Goal: Task Accomplishment & Management: Complete application form

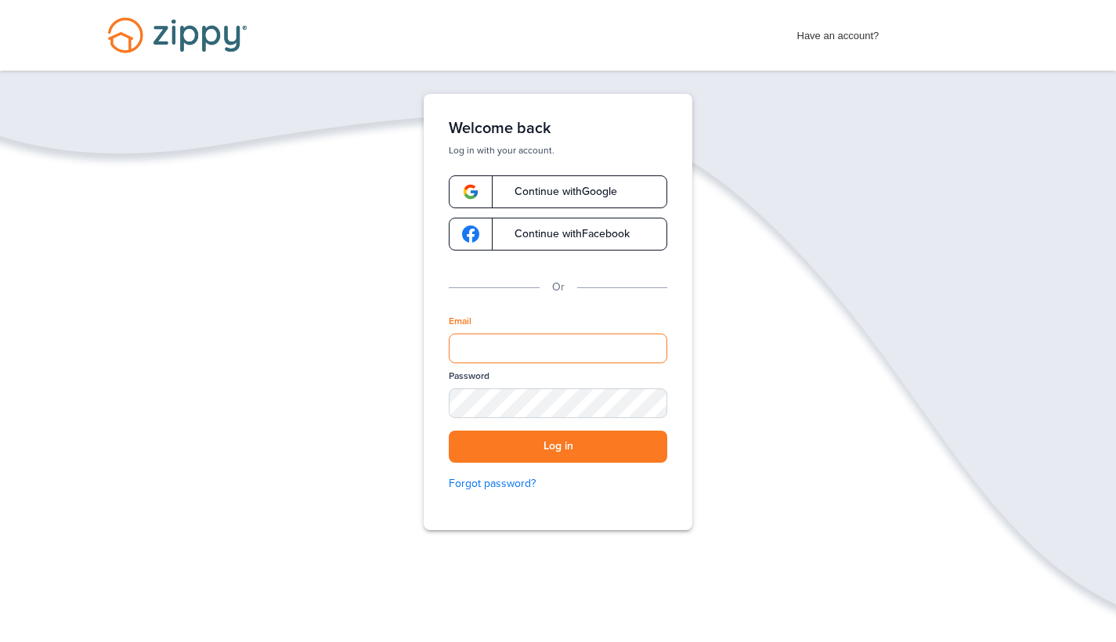
type input "**********"
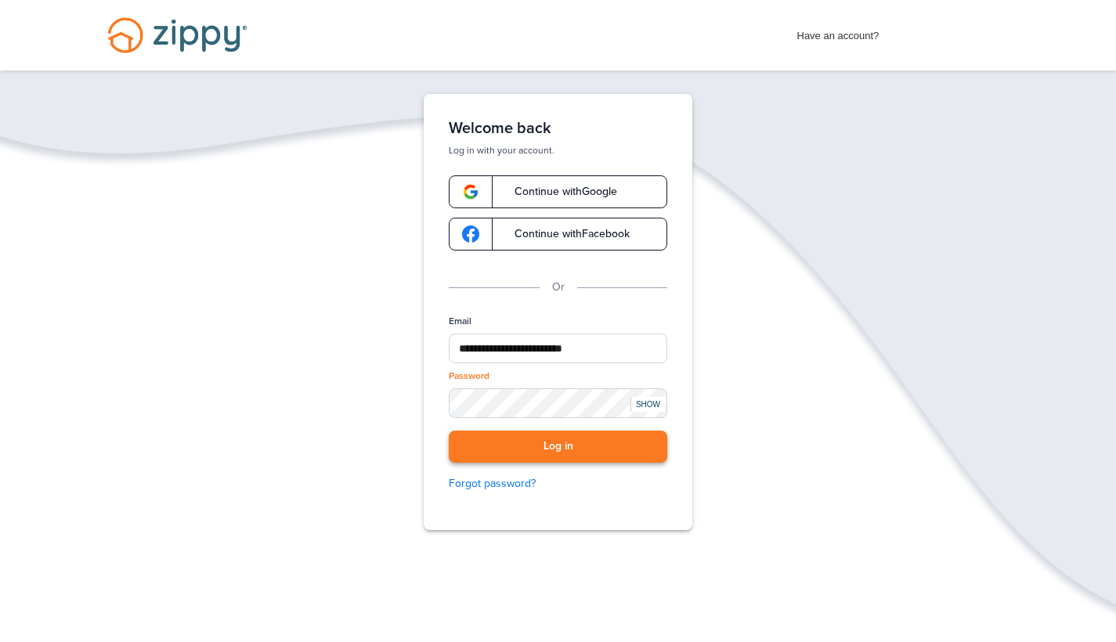
click at [555, 457] on button "Log in" at bounding box center [558, 447] width 219 height 32
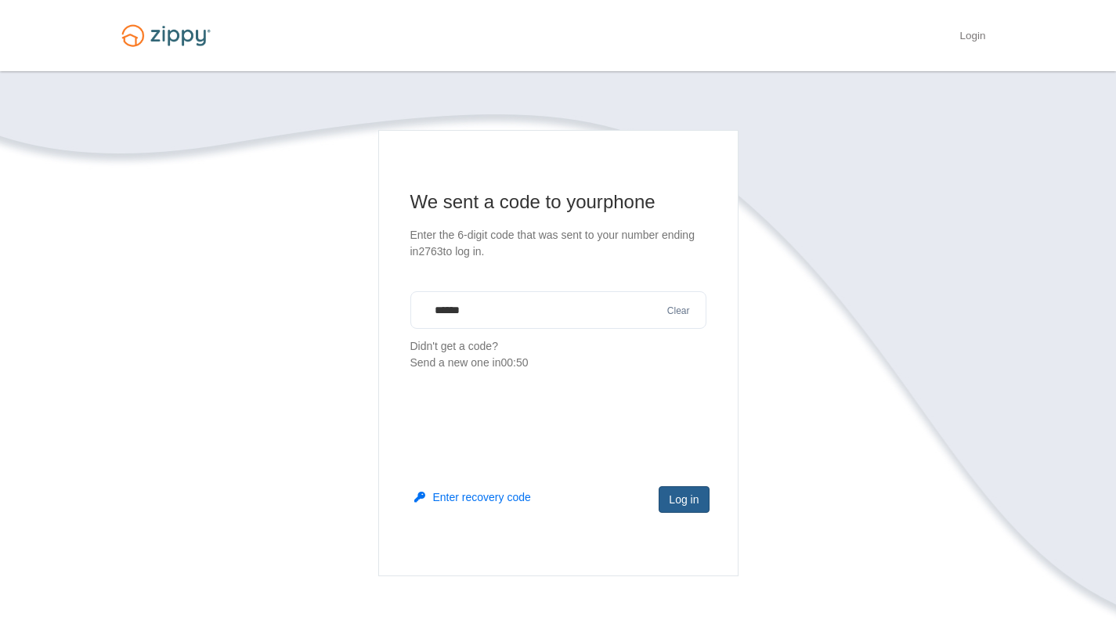
type input "******"
click at [685, 500] on button "Log in" at bounding box center [684, 499] width 50 height 27
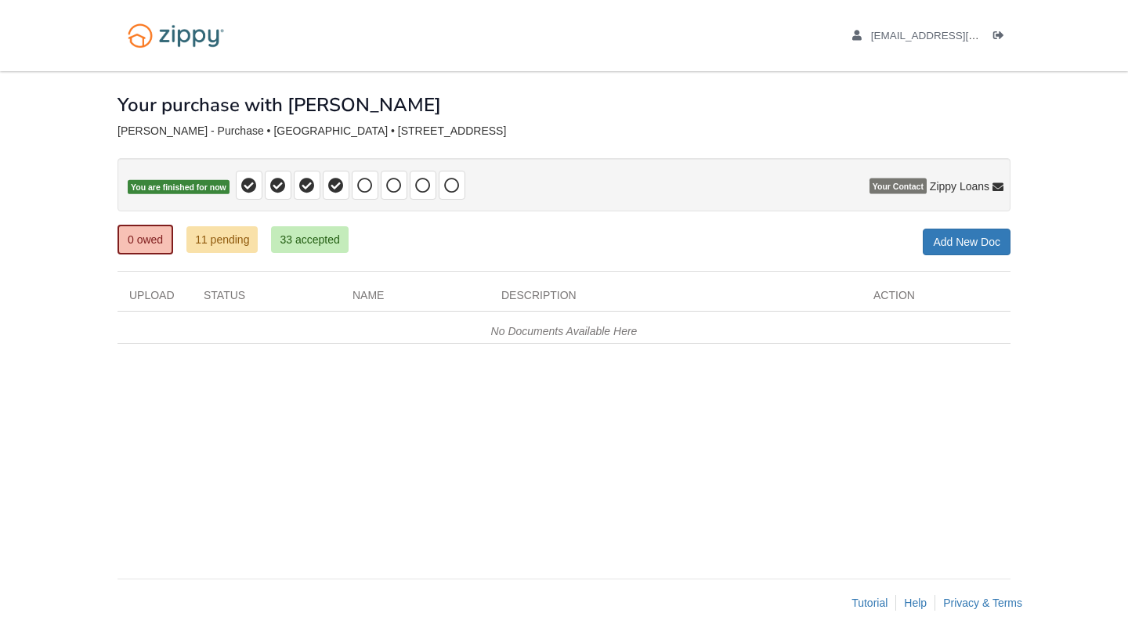
click at [226, 246] on link "11 pending" at bounding box center [221, 239] width 71 height 27
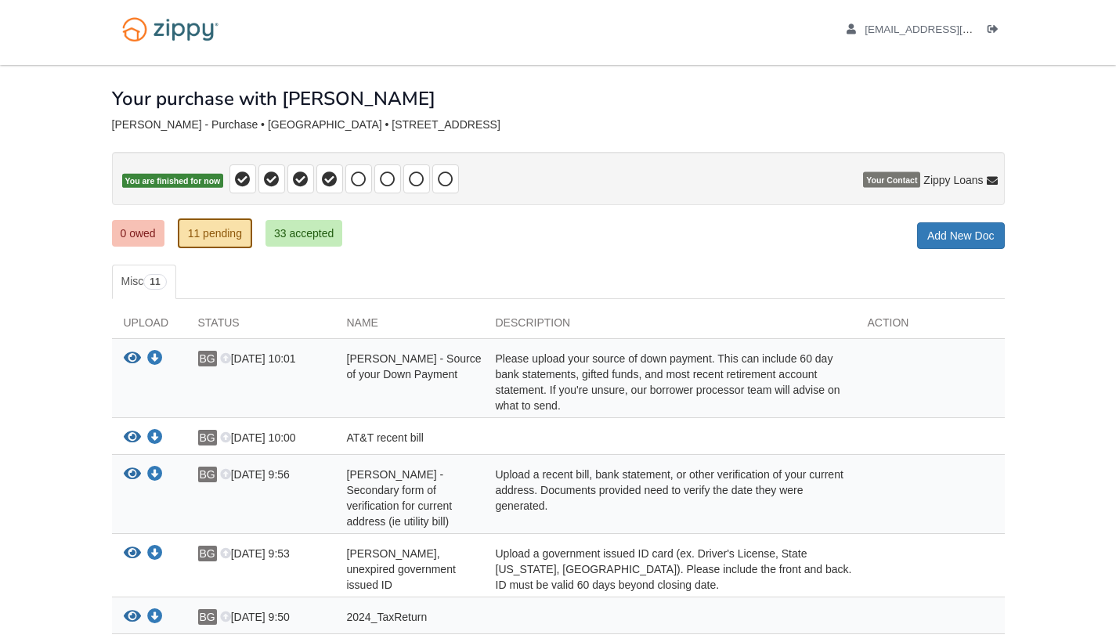
scroll to position [3, 0]
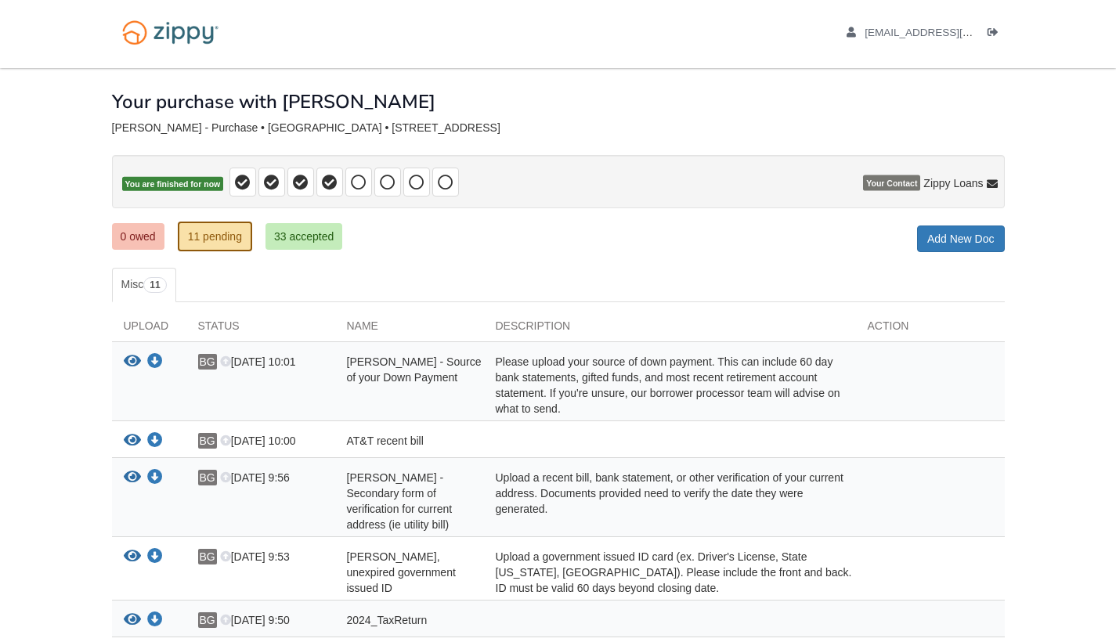
click at [137, 236] on link "0 owed" at bounding box center [138, 236] width 52 height 27
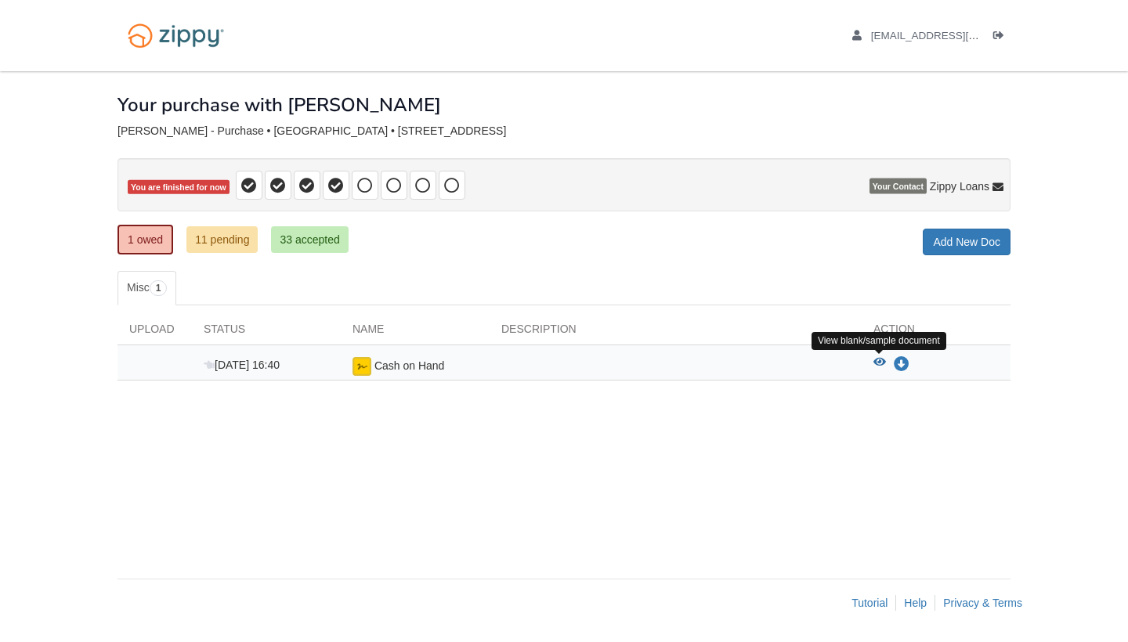
click at [883, 361] on icon "View Cash on Hand" at bounding box center [879, 362] width 13 height 11
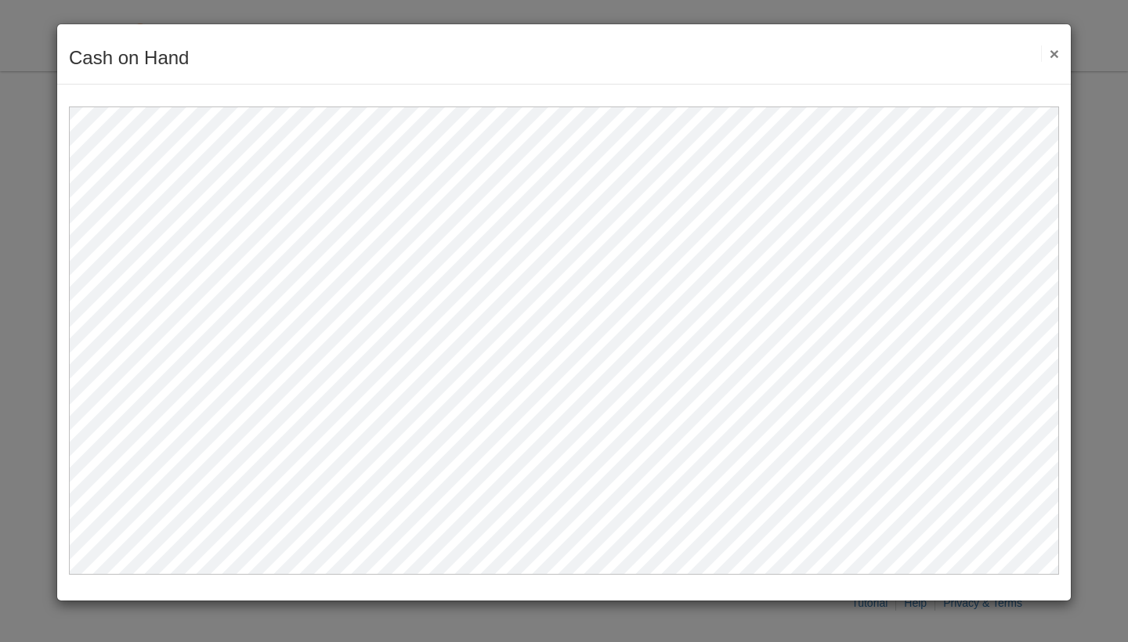
click at [776, 132] on body at bounding box center [564, 340] width 990 height 468
type input "*******"
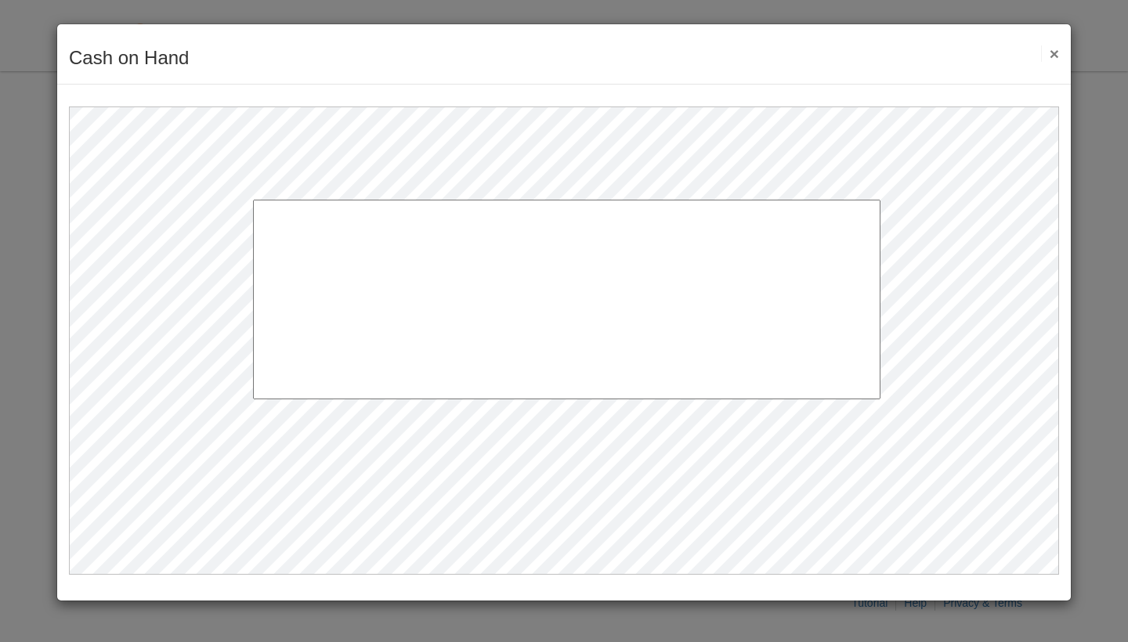
click at [530, 243] on body at bounding box center [564, 340] width 990 height 468
type input "**********"
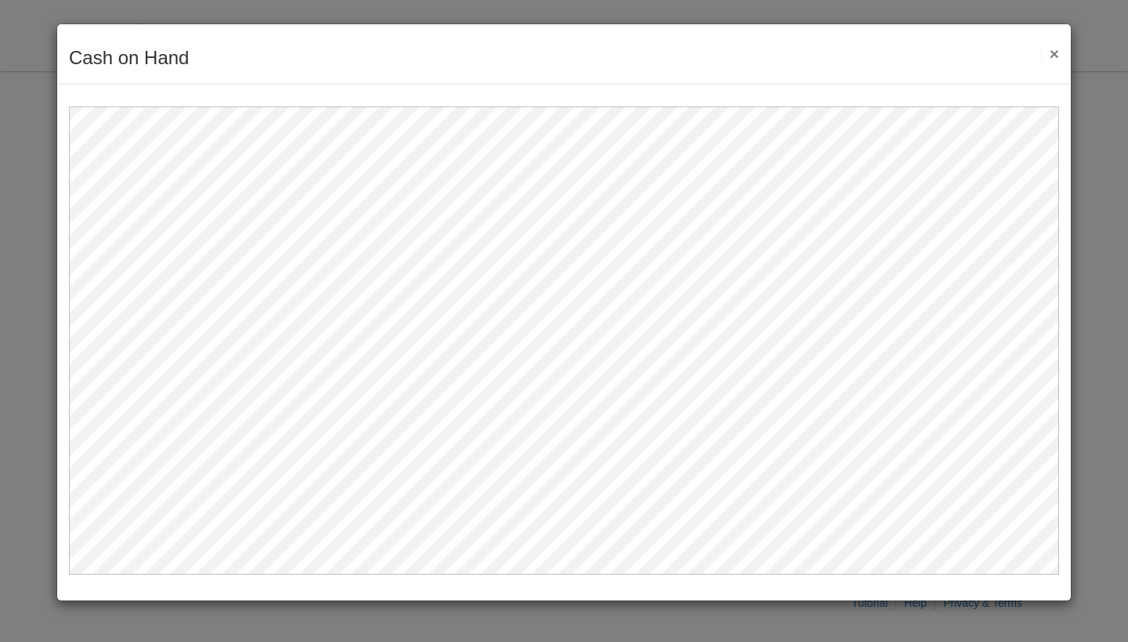
click at [389, 337] on body at bounding box center [564, 340] width 990 height 468
click at [388, 335] on input at bounding box center [463, 328] width 195 height 29
type input "**********"
click at [731, 374] on body at bounding box center [564, 340] width 990 height 468
type input "**********"
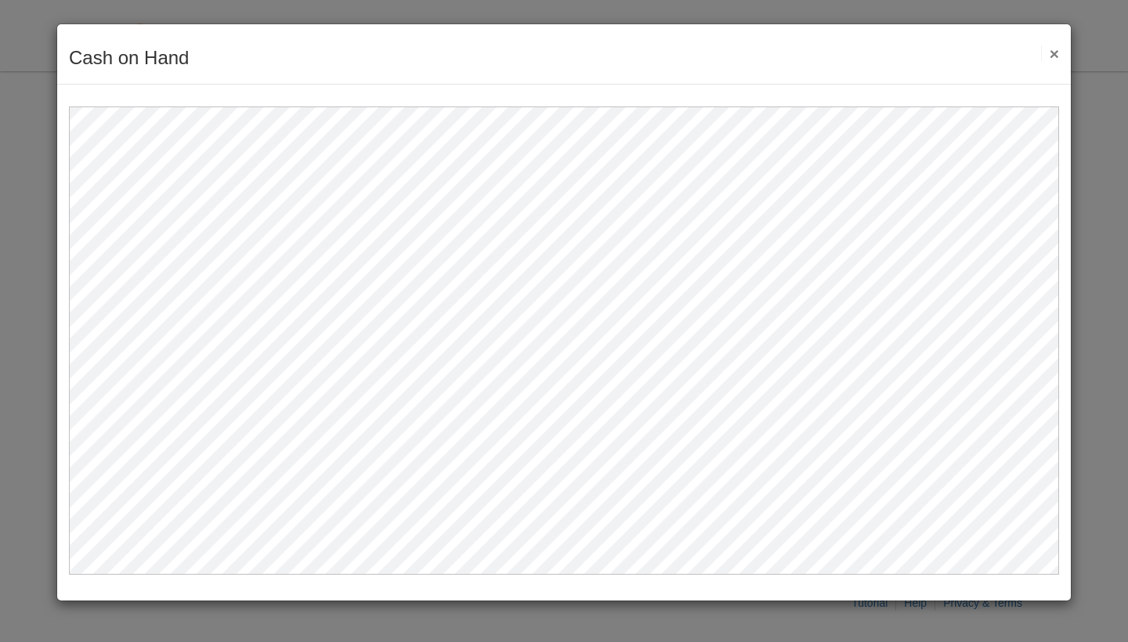
click at [1051, 56] on button "×" at bounding box center [1050, 53] width 18 height 16
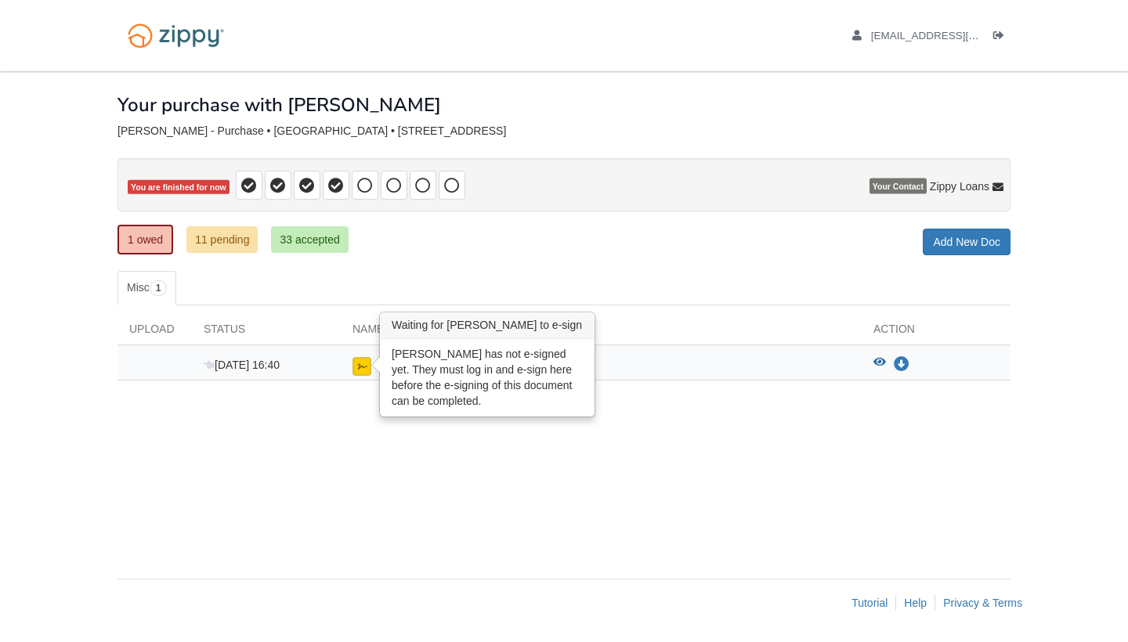
click at [371, 367] on img at bounding box center [362, 366] width 19 height 19
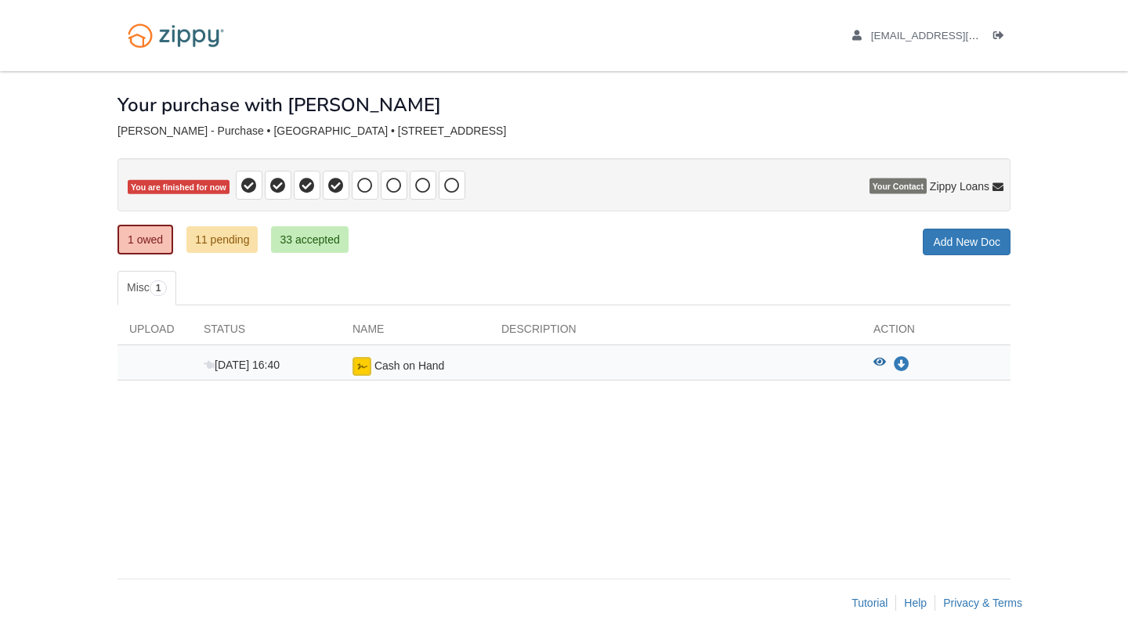
click at [399, 366] on span "Cash on Hand" at bounding box center [409, 366] width 71 height 13
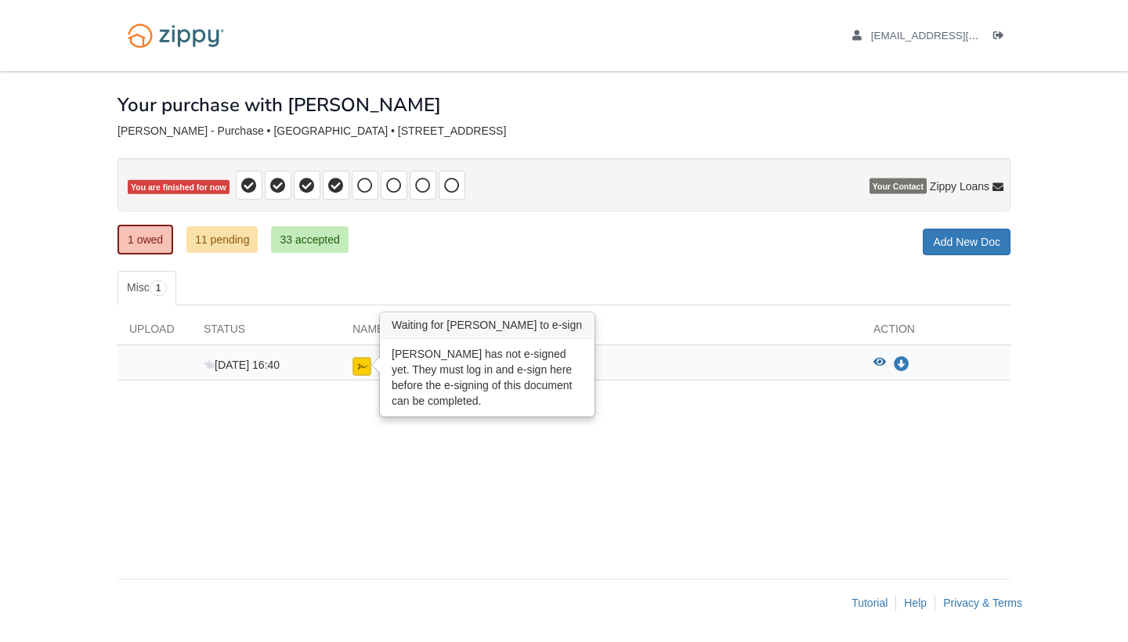
click at [366, 370] on img at bounding box center [362, 366] width 19 height 19
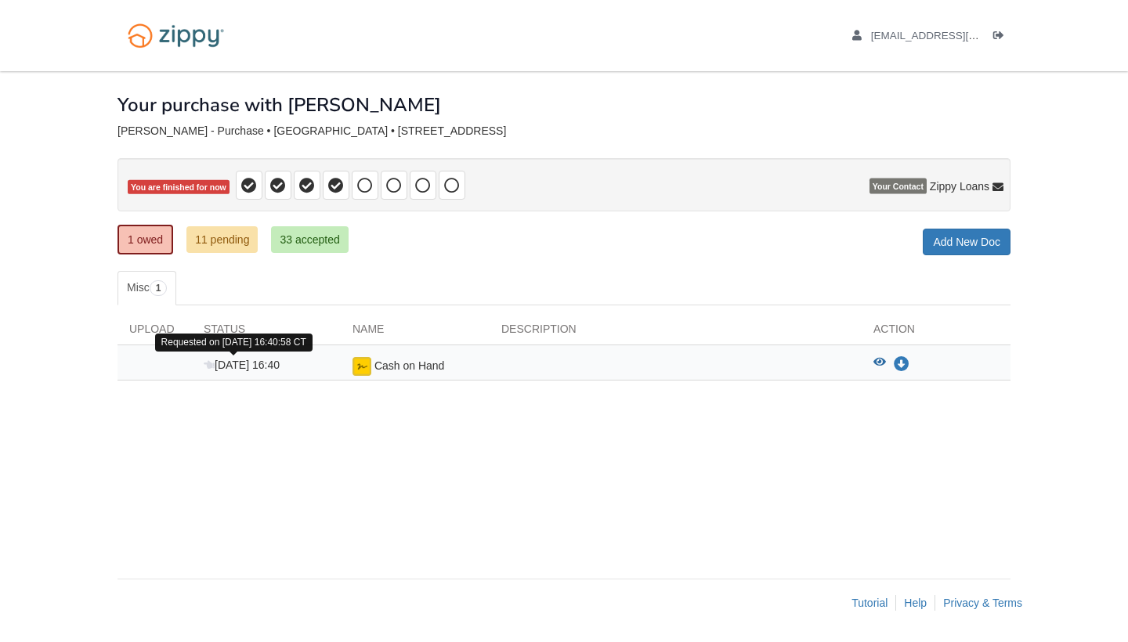
click at [264, 366] on span "Sep 22 16:40" at bounding box center [242, 365] width 76 height 13
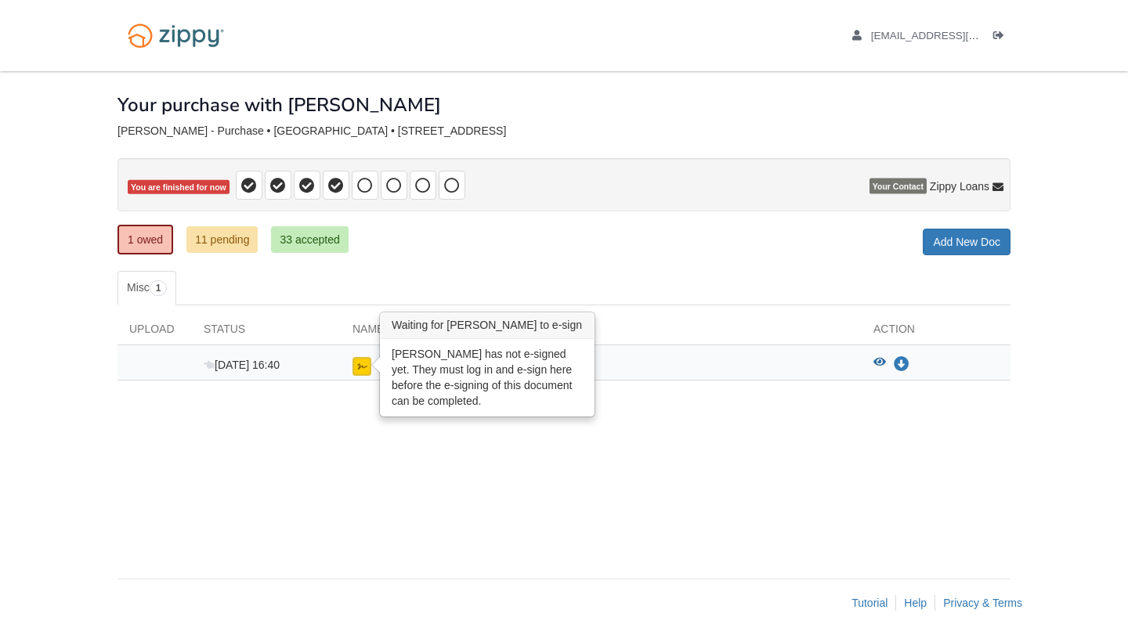
click at [368, 364] on img at bounding box center [362, 366] width 19 height 19
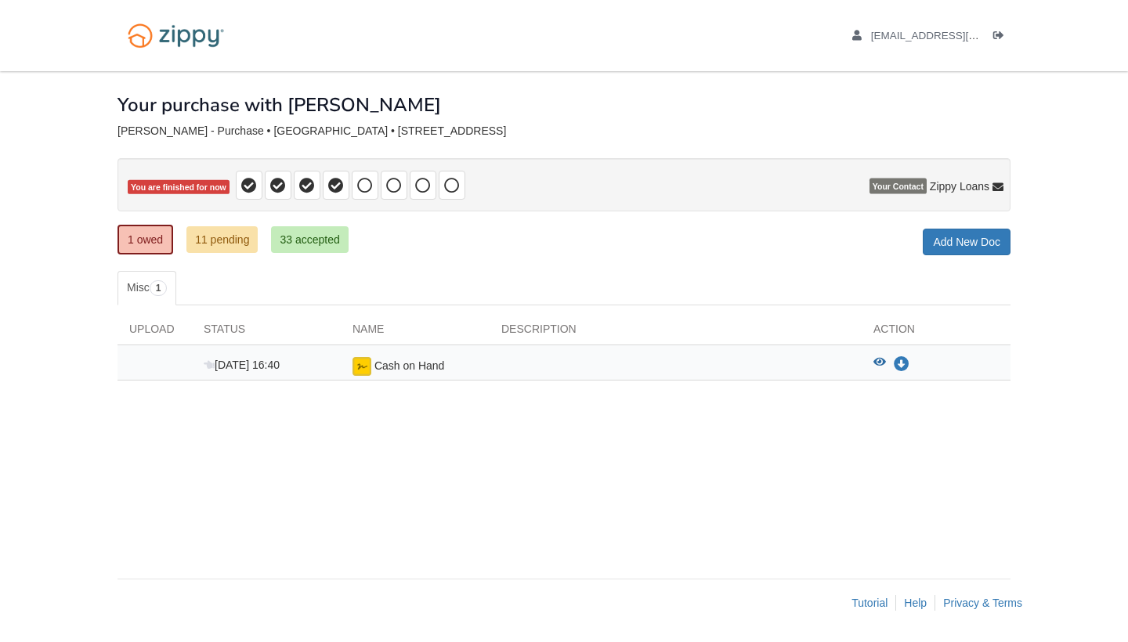
click at [412, 360] on span "Cash on Hand" at bounding box center [409, 366] width 71 height 13
click at [421, 362] on span "Cash on Hand" at bounding box center [409, 366] width 71 height 13
click at [902, 364] on icon "Download Cash on Hand" at bounding box center [902, 365] width 16 height 16
click at [226, 371] on div "Sep 22 16:40" at bounding box center [266, 366] width 149 height 19
click at [165, 360] on div at bounding box center [155, 366] width 74 height 19
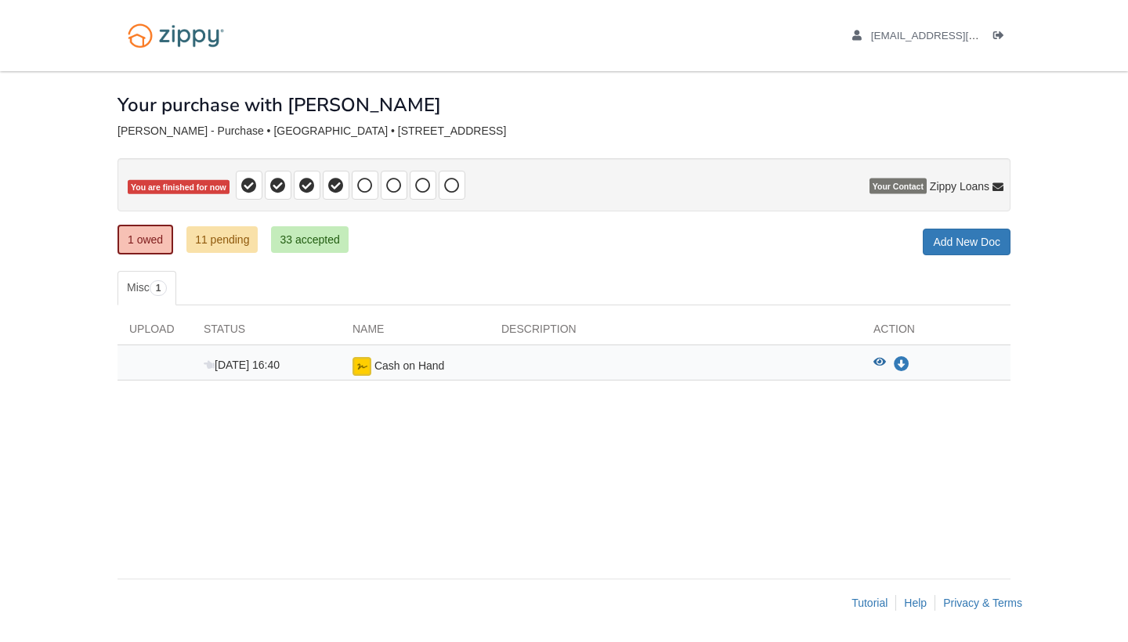
click at [140, 362] on div at bounding box center [155, 366] width 74 height 19
click at [226, 363] on span "Sep 22 16:40" at bounding box center [242, 365] width 76 height 13
click at [310, 366] on div "Sep 22 16:40" at bounding box center [266, 366] width 149 height 19
click at [410, 365] on span "Cash on Hand" at bounding box center [409, 366] width 71 height 13
click at [876, 360] on icon "View Cash on Hand" at bounding box center [879, 362] width 13 height 11
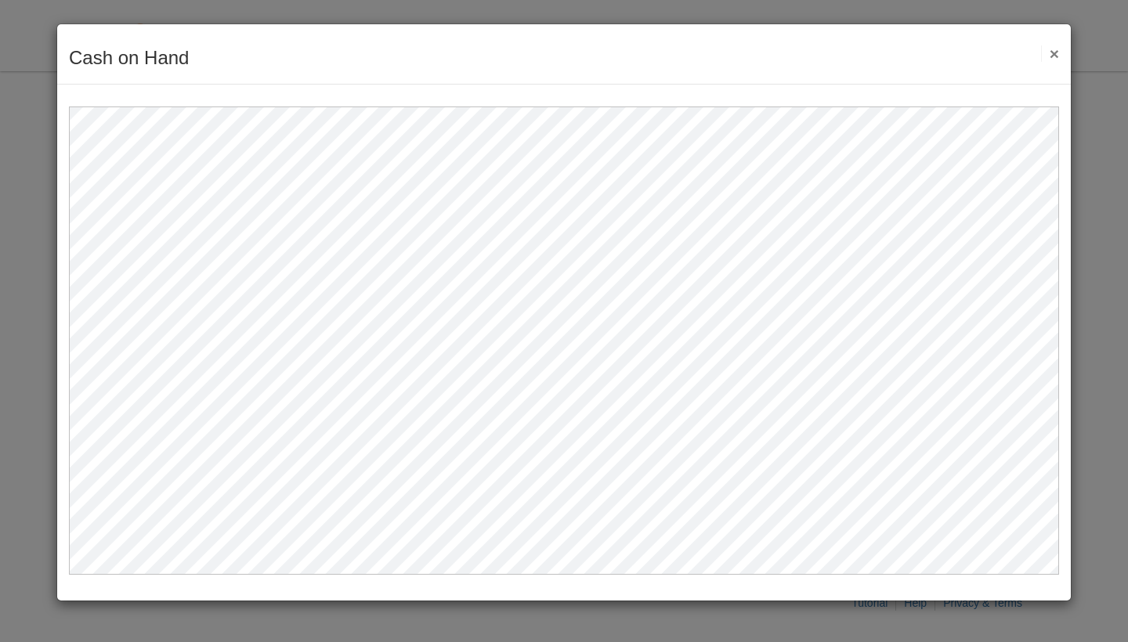
click at [1061, 59] on div "Cash on Hand Save Cancel Previous Document Next Document ×" at bounding box center [564, 54] width 1014 height 60
click at [1058, 57] on button "×" at bounding box center [1050, 53] width 18 height 16
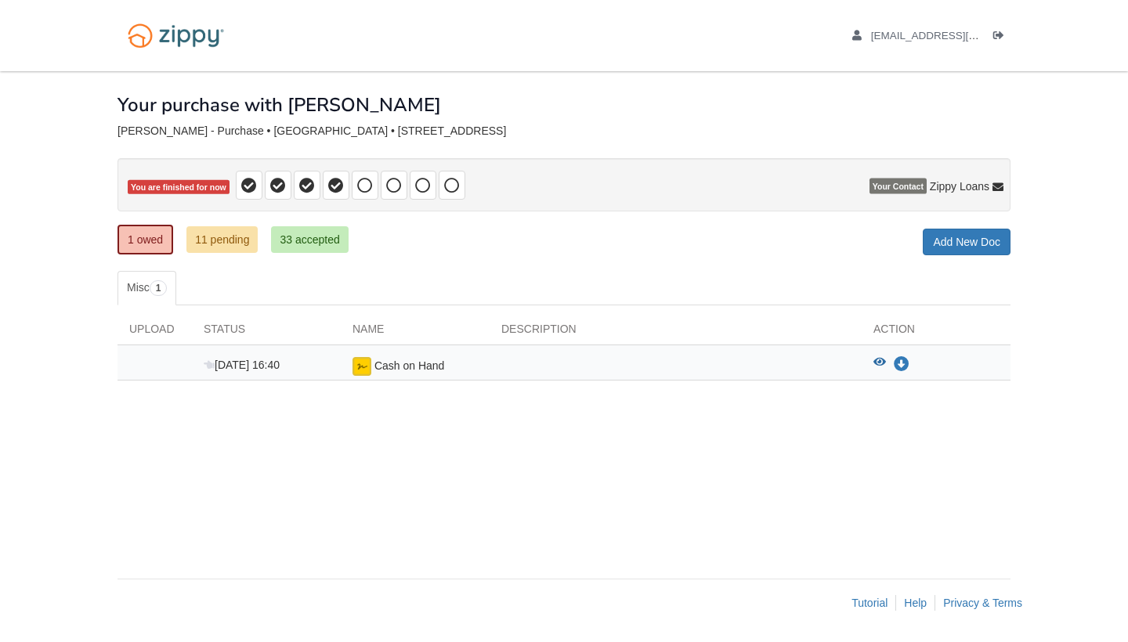
click at [427, 367] on span "Cash on Hand" at bounding box center [409, 366] width 71 height 13
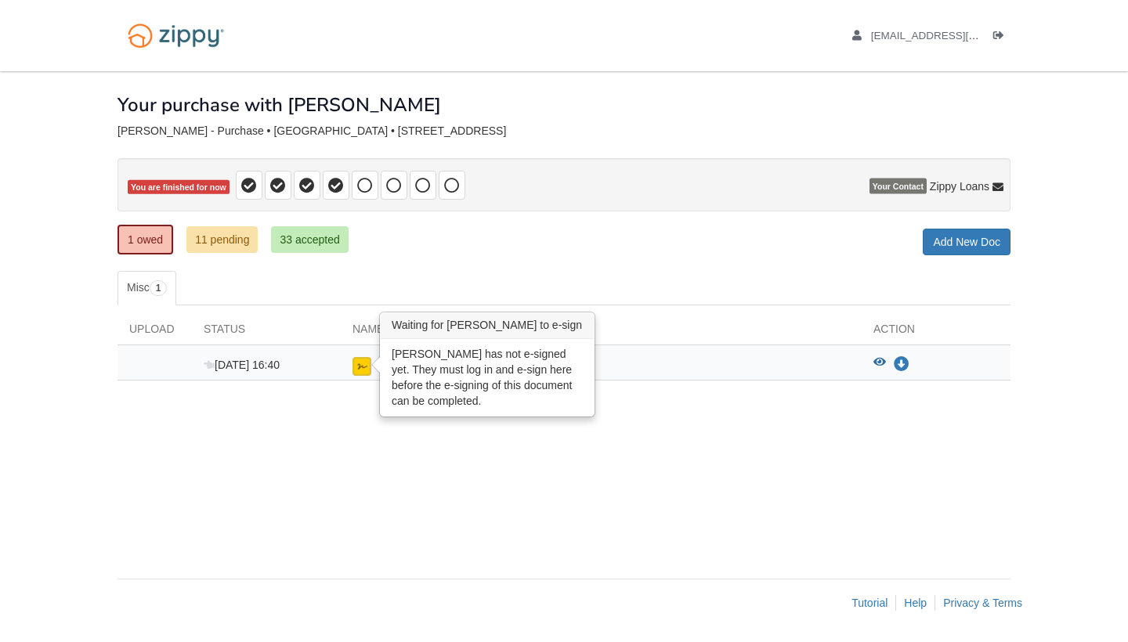
click at [365, 362] on img at bounding box center [362, 366] width 19 height 19
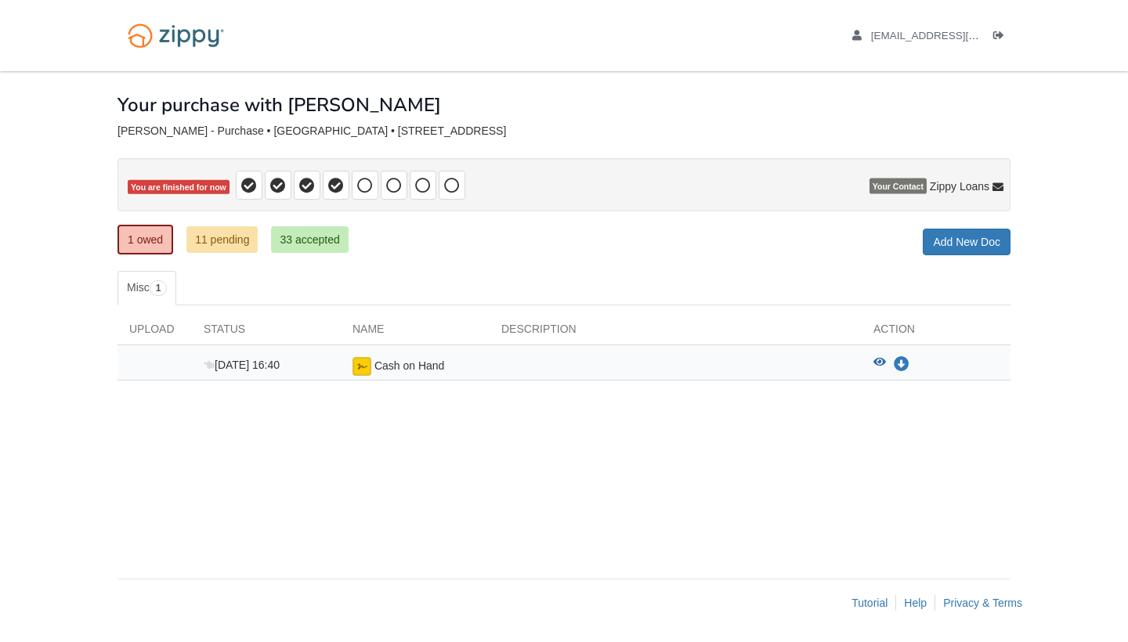
click at [376, 364] on span "Cash on Hand" at bounding box center [409, 366] width 71 height 13
click at [433, 374] on div "Cash on Hand" at bounding box center [415, 366] width 149 height 19
click at [443, 371] on div "Cash on Hand" at bounding box center [415, 366] width 149 height 19
click at [443, 368] on span "Cash on Hand" at bounding box center [409, 366] width 71 height 13
click at [168, 371] on div at bounding box center [155, 366] width 74 height 19
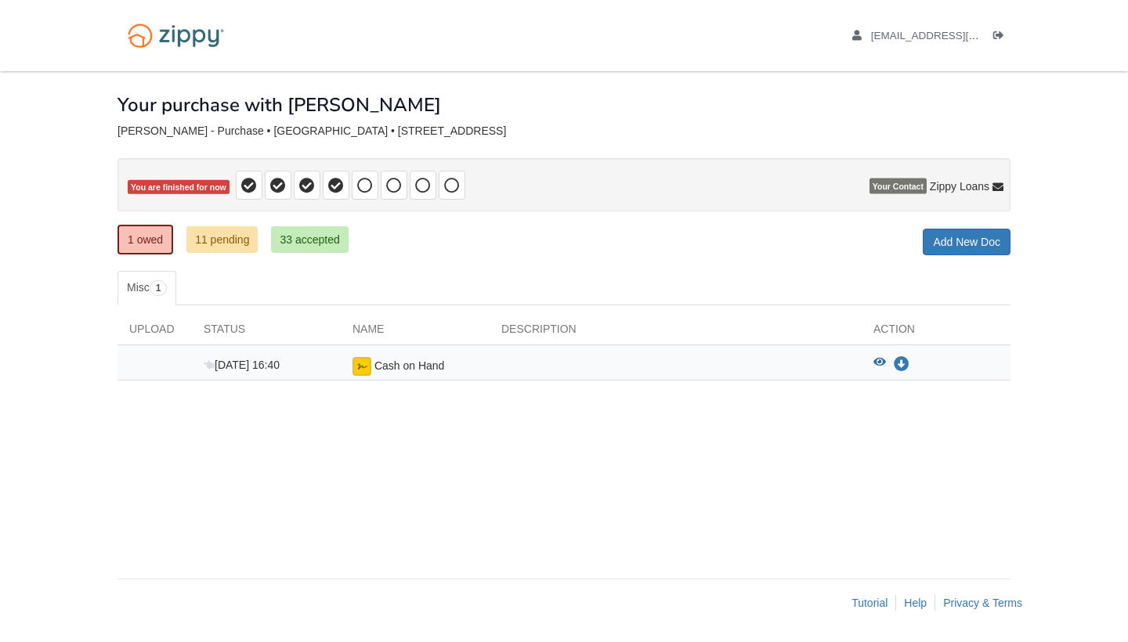
click at [192, 357] on div "Sep 22 16:40" at bounding box center [266, 366] width 149 height 19
click at [327, 353] on div "Sep 22 16:40 Cash on Hand View blank/sample document View blank/sample document…" at bounding box center [564, 362] width 893 height 35
click at [396, 374] on div "Cash on Hand" at bounding box center [415, 366] width 149 height 19
click at [392, 365] on span "Cash on Hand" at bounding box center [409, 366] width 71 height 13
click at [300, 246] on link "33 accepted" at bounding box center [309, 239] width 77 height 27
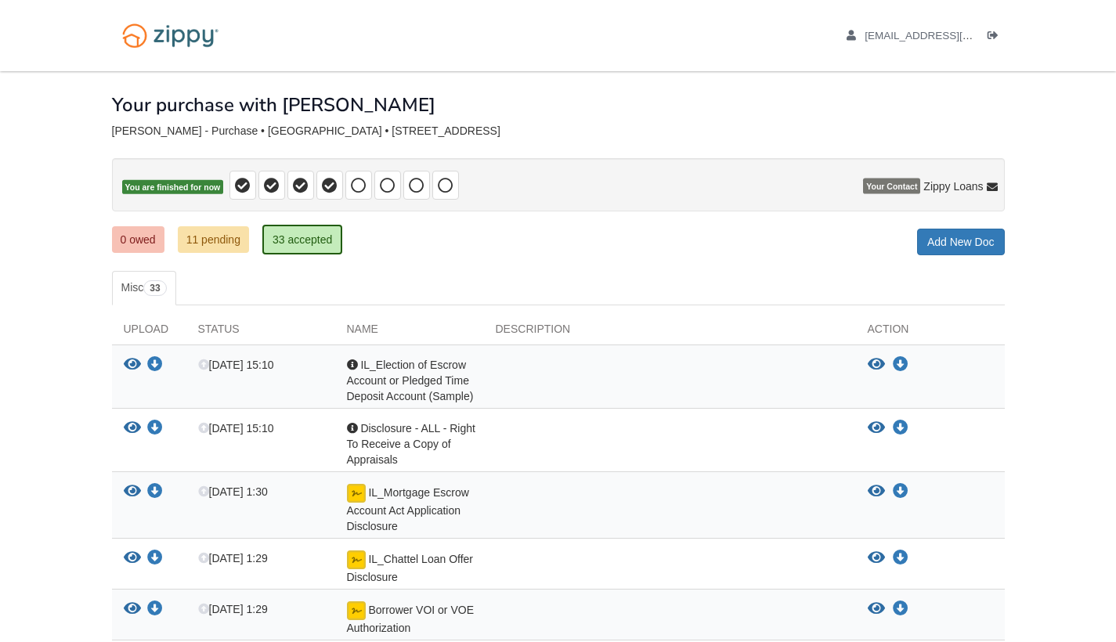
click at [135, 237] on link "0 owed" at bounding box center [138, 239] width 52 height 27
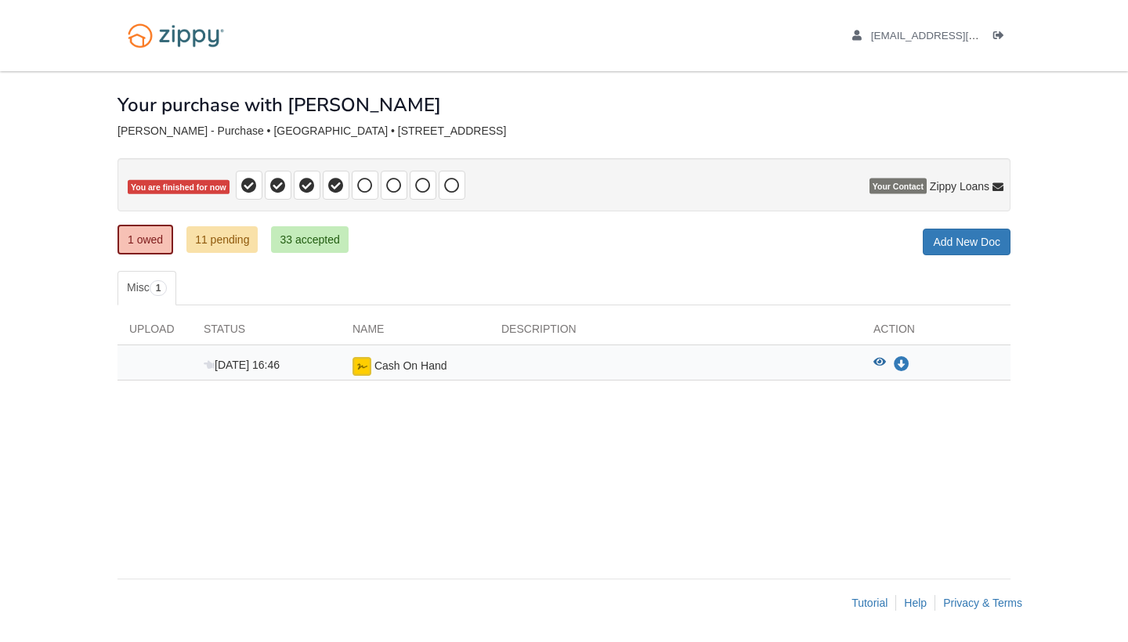
click at [435, 363] on span "Cash On Hand" at bounding box center [410, 366] width 73 height 13
click at [447, 363] on div "Cash On Hand" at bounding box center [415, 366] width 149 height 19
click at [406, 368] on span "Cash On Hand" at bounding box center [410, 366] width 73 height 13
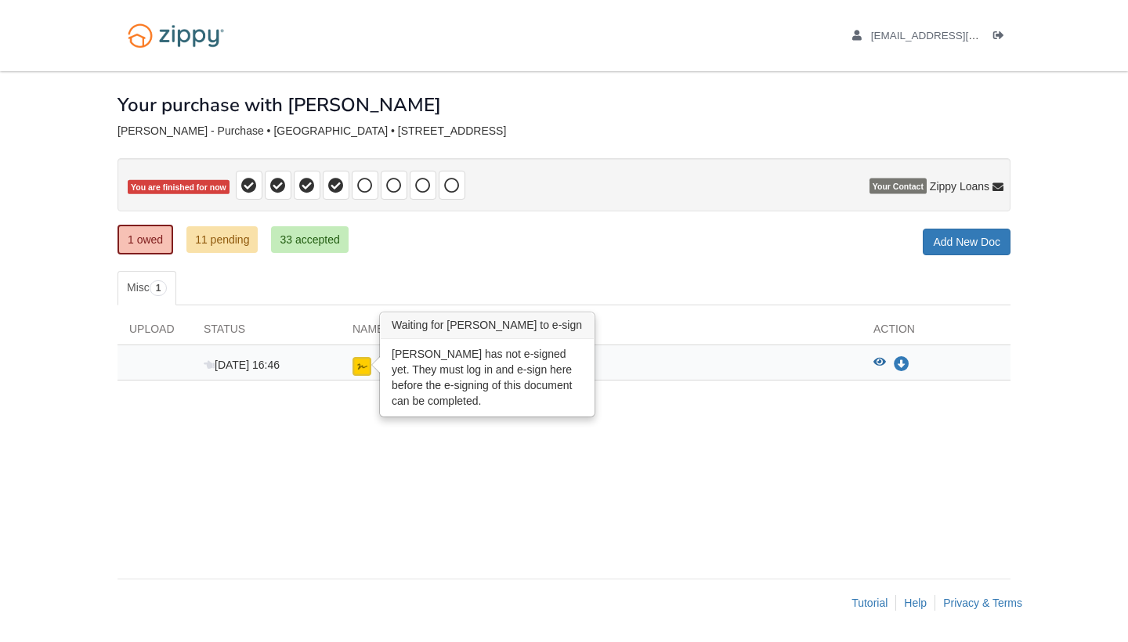
click at [360, 365] on img at bounding box center [362, 366] width 19 height 19
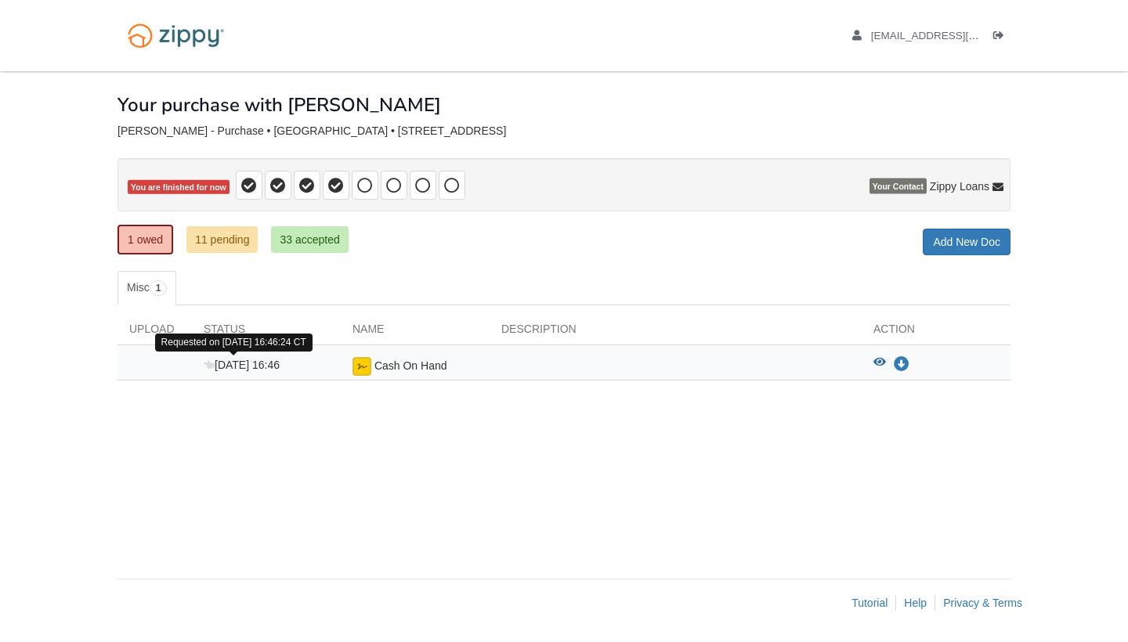
click at [240, 363] on span "[DATE] 16:46" at bounding box center [242, 365] width 76 height 13
click at [209, 367] on icon at bounding box center [209, 365] width 11 height 11
click at [162, 361] on div at bounding box center [155, 366] width 74 height 19
click at [150, 360] on div at bounding box center [155, 366] width 74 height 19
click at [548, 361] on div at bounding box center [676, 366] width 372 height 19
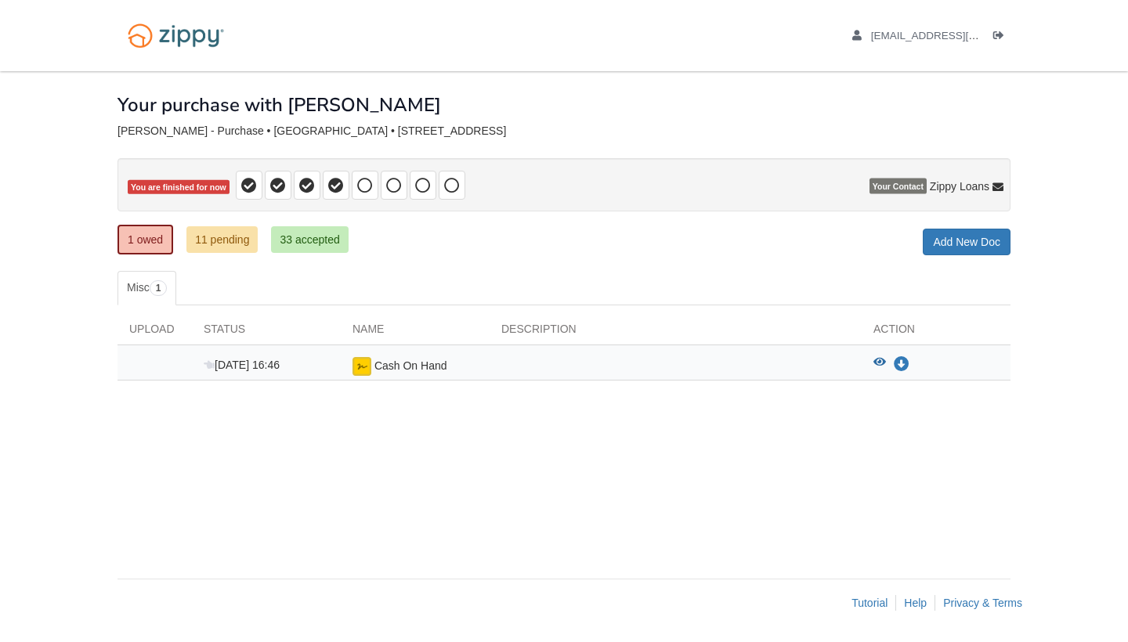
click at [780, 379] on div "[DATE] 16:46 Cash On Hand View blank/sample document View blank/sample document…" at bounding box center [564, 362] width 893 height 35
click at [881, 363] on icon "View Cash On Hand" at bounding box center [879, 362] width 13 height 11
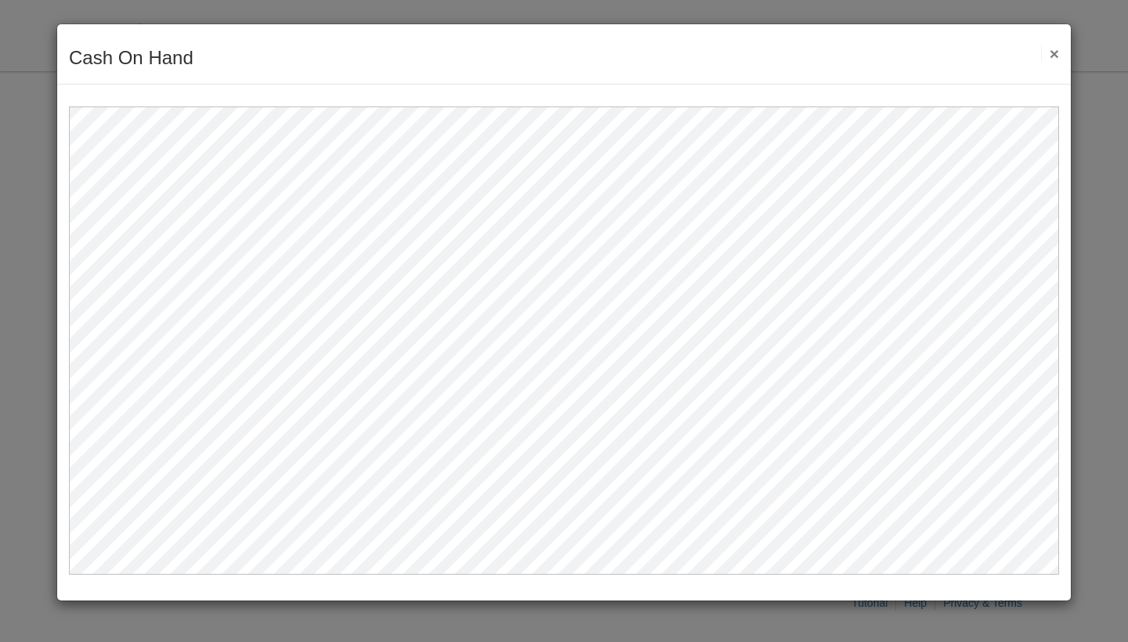
click at [1050, 52] on button "×" at bounding box center [1050, 53] width 18 height 16
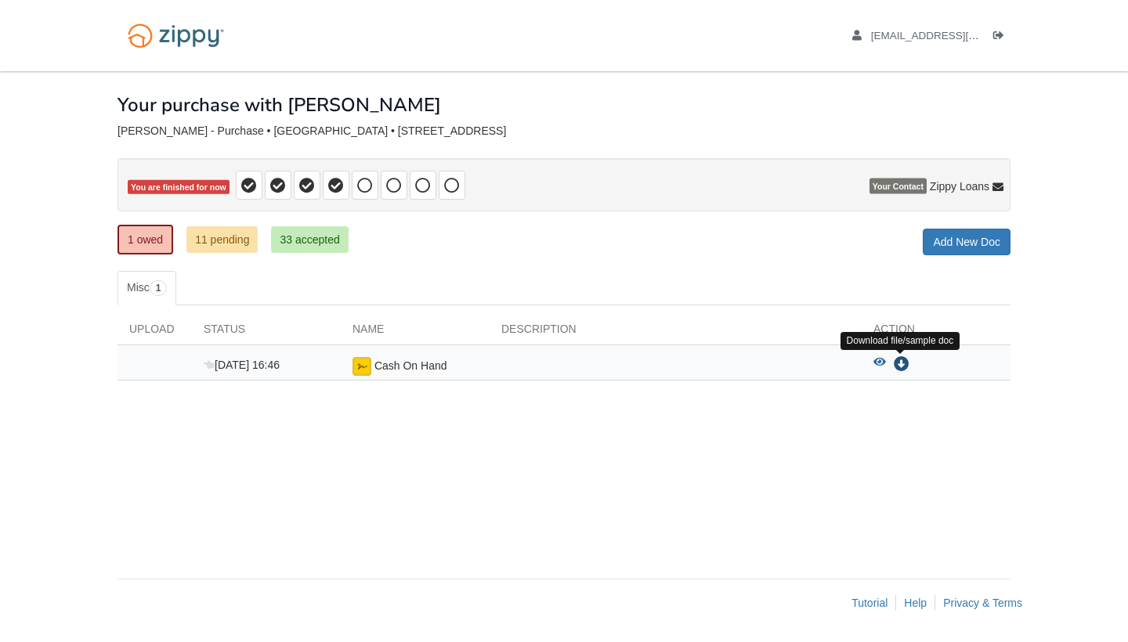
click at [899, 365] on icon "Download Cash On Hand" at bounding box center [902, 365] width 16 height 16
click at [923, 366] on icon "Sign Form" at bounding box center [923, 367] width 17 height 16
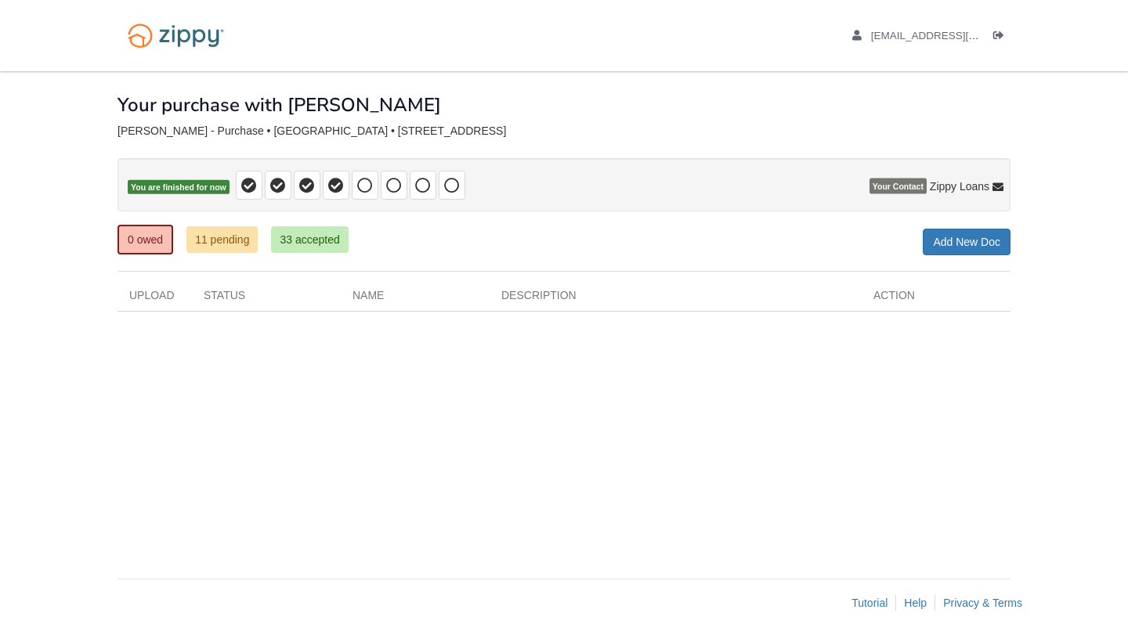
click at [223, 247] on link "11 pending" at bounding box center [221, 239] width 71 height 27
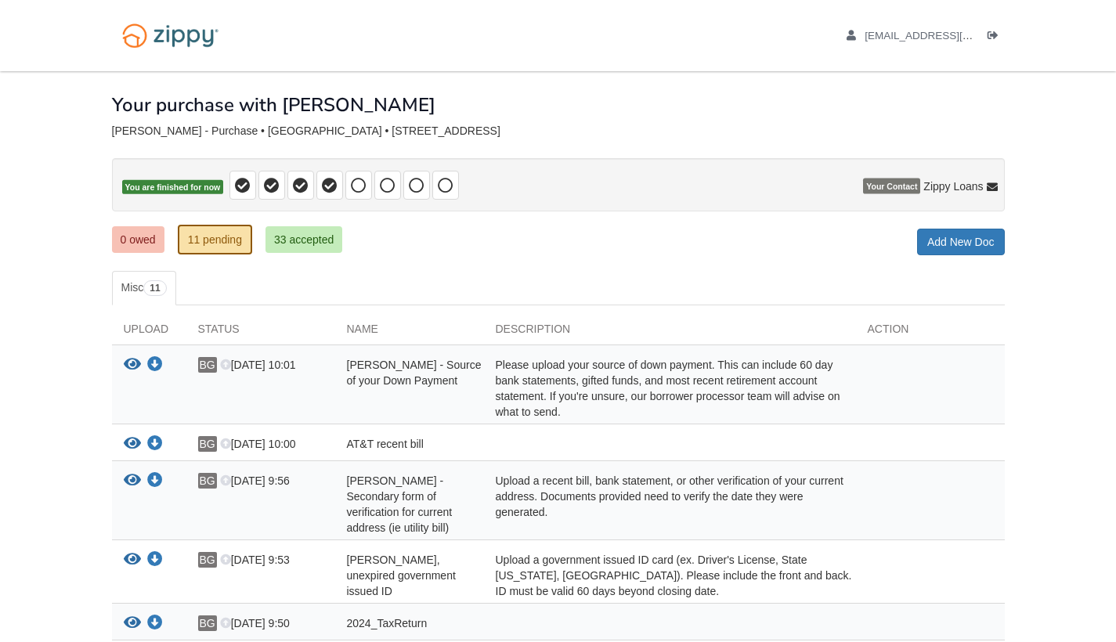
click at [136, 243] on link "0 owed" at bounding box center [138, 239] width 52 height 27
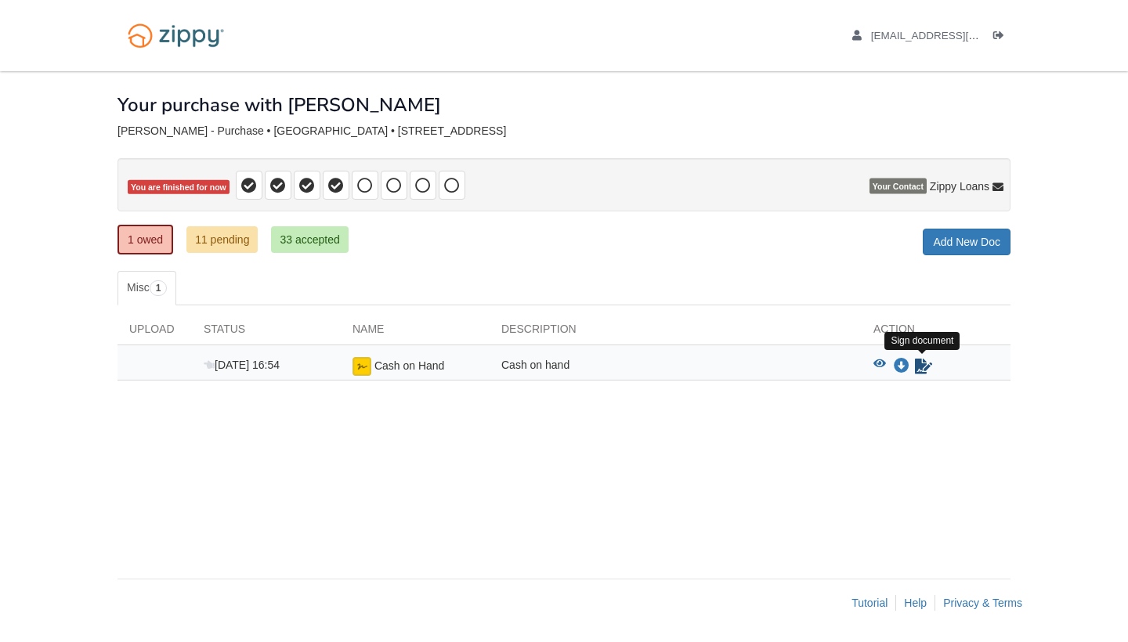
click at [921, 370] on icon "Sign Form" at bounding box center [923, 367] width 17 height 16
click at [219, 241] on link "11 pending" at bounding box center [221, 239] width 71 height 27
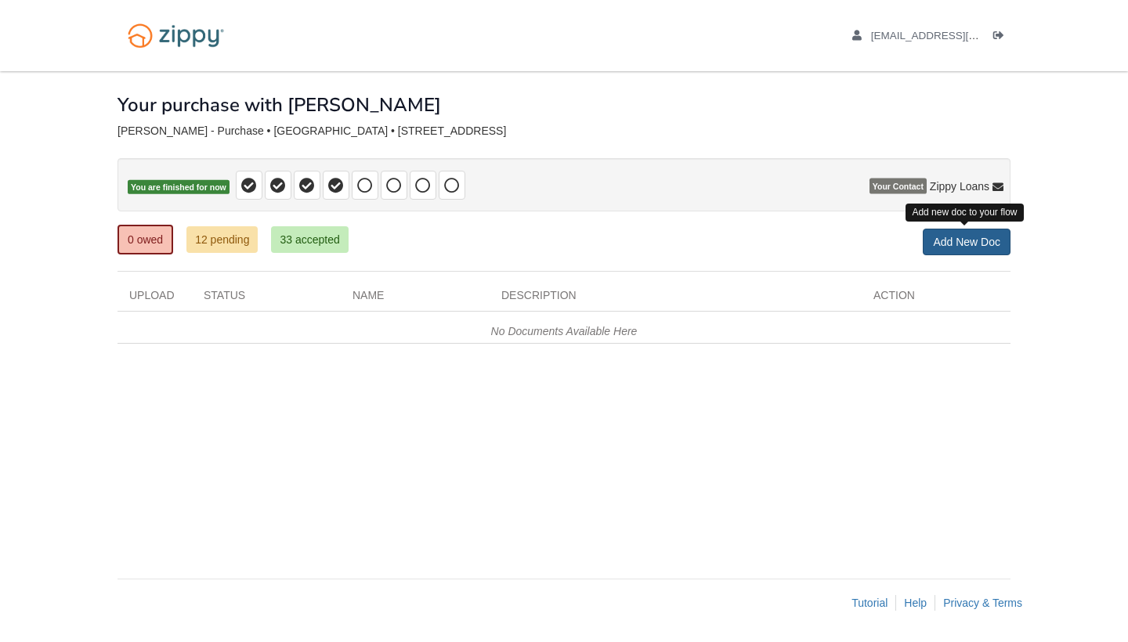
click at [960, 233] on link "Add New Doc" at bounding box center [967, 242] width 88 height 27
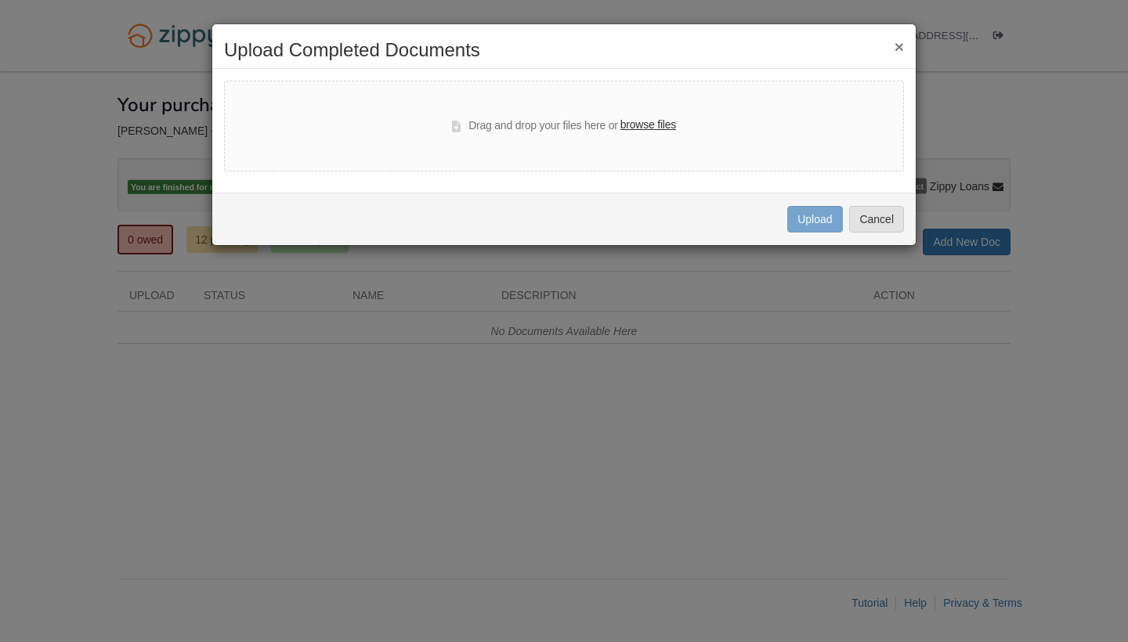
click at [661, 127] on label "browse files" at bounding box center [648, 125] width 56 height 17
click at [0, 0] on input "browse files" at bounding box center [0, 0] width 0 height 0
select select "****"
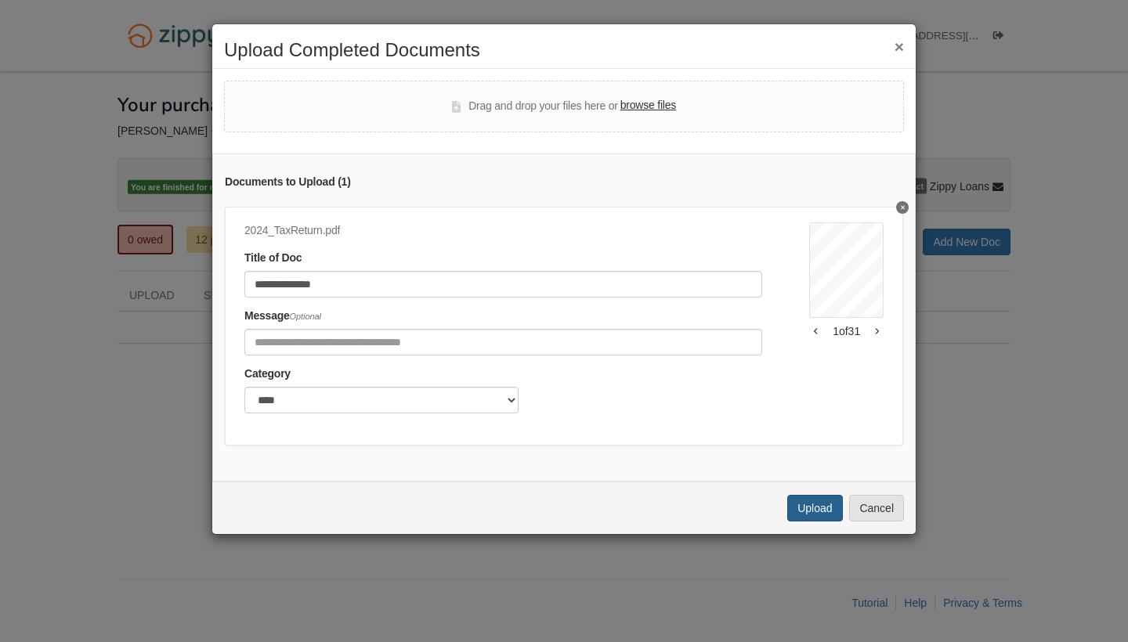
click at [810, 521] on button "Upload" at bounding box center [814, 508] width 55 height 27
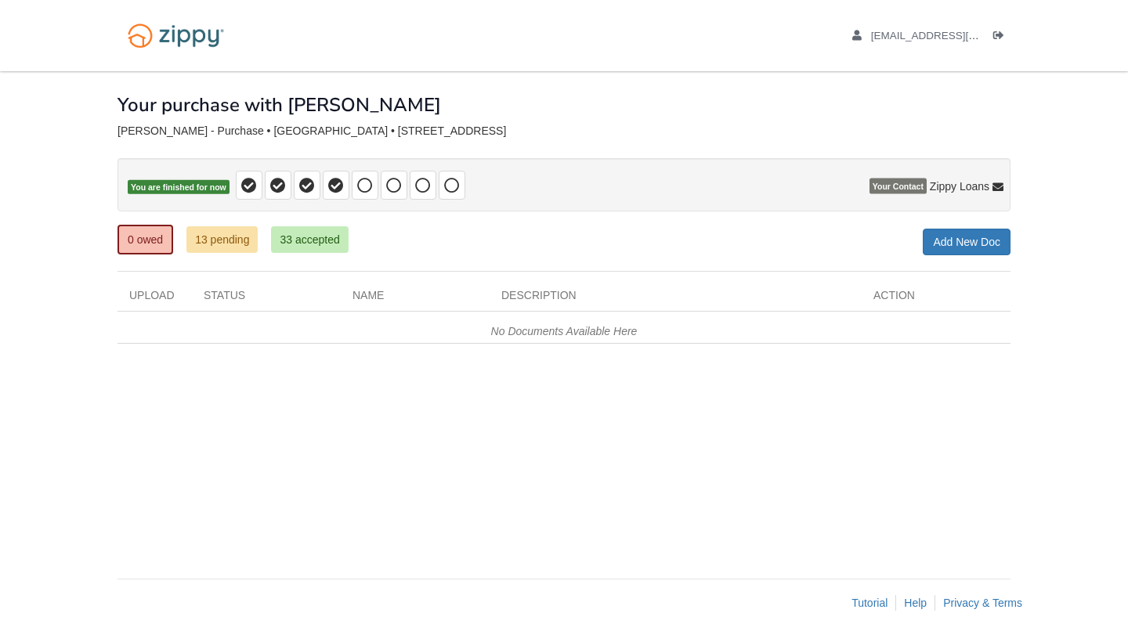
click at [322, 241] on link "33 accepted" at bounding box center [309, 239] width 77 height 27
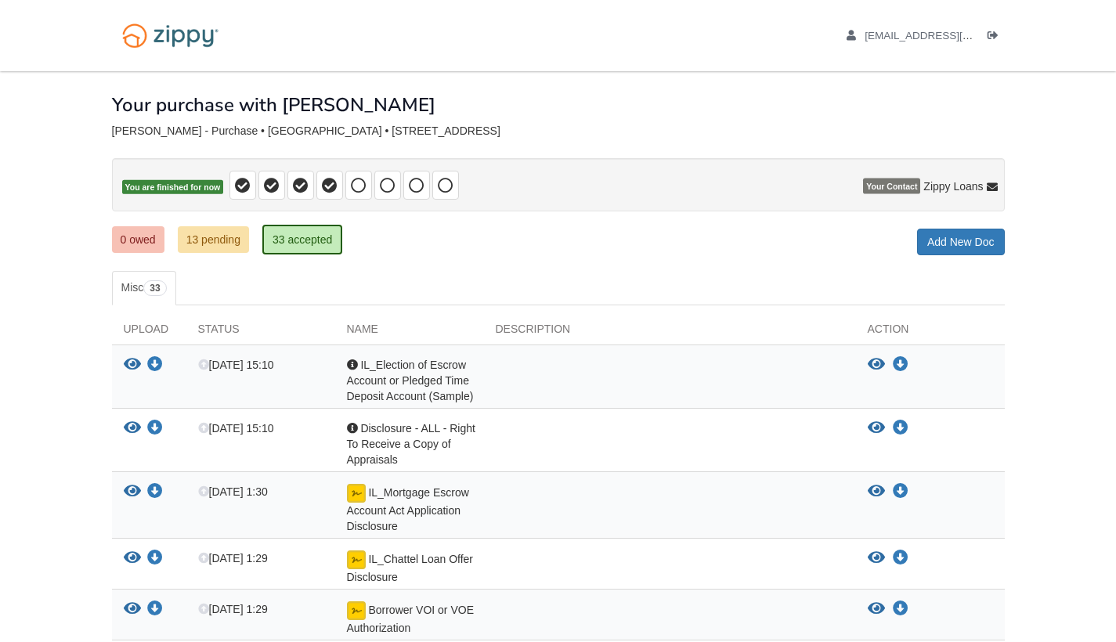
click at [212, 241] on link "13 pending" at bounding box center [213, 239] width 71 height 27
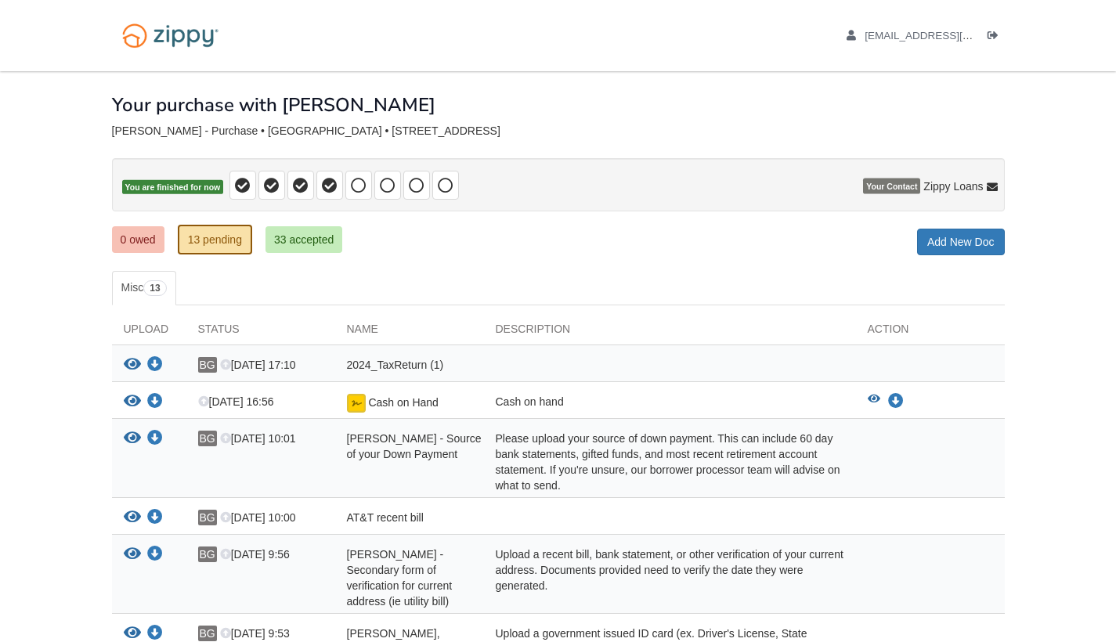
click at [137, 242] on link "0 owed" at bounding box center [138, 239] width 52 height 27
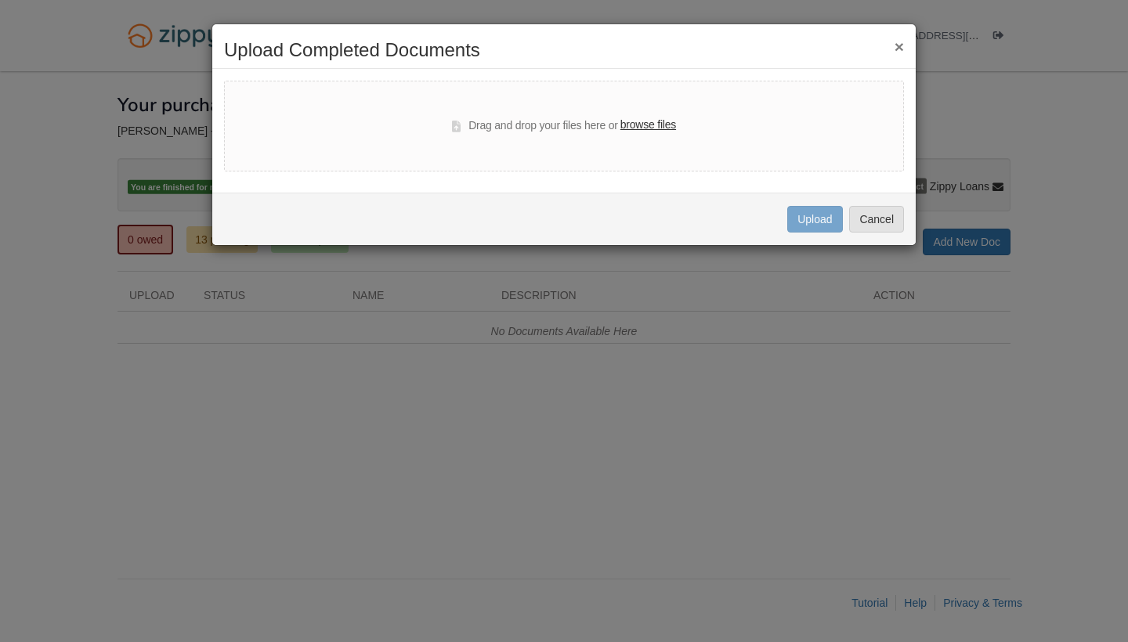
click at [651, 131] on label "browse files" at bounding box center [648, 125] width 56 height 17
click at [0, 0] on input "browse files" at bounding box center [0, 0] width 0 height 0
select select "****"
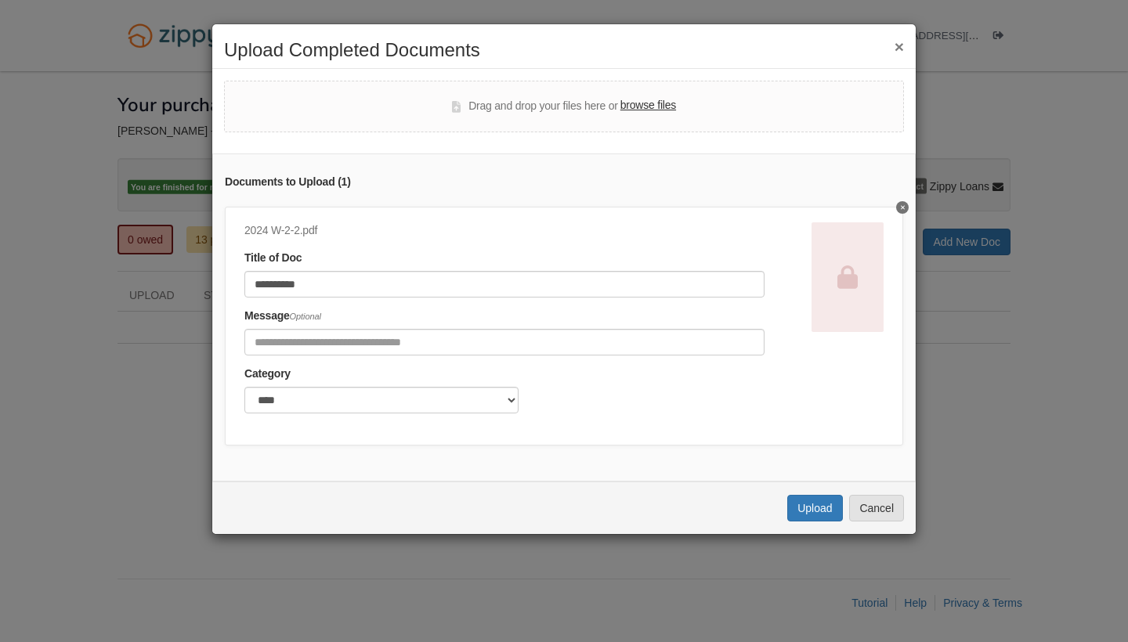
click at [896, 210] on button "Delete 2024 W-2-2" at bounding box center [902, 207] width 13 height 13
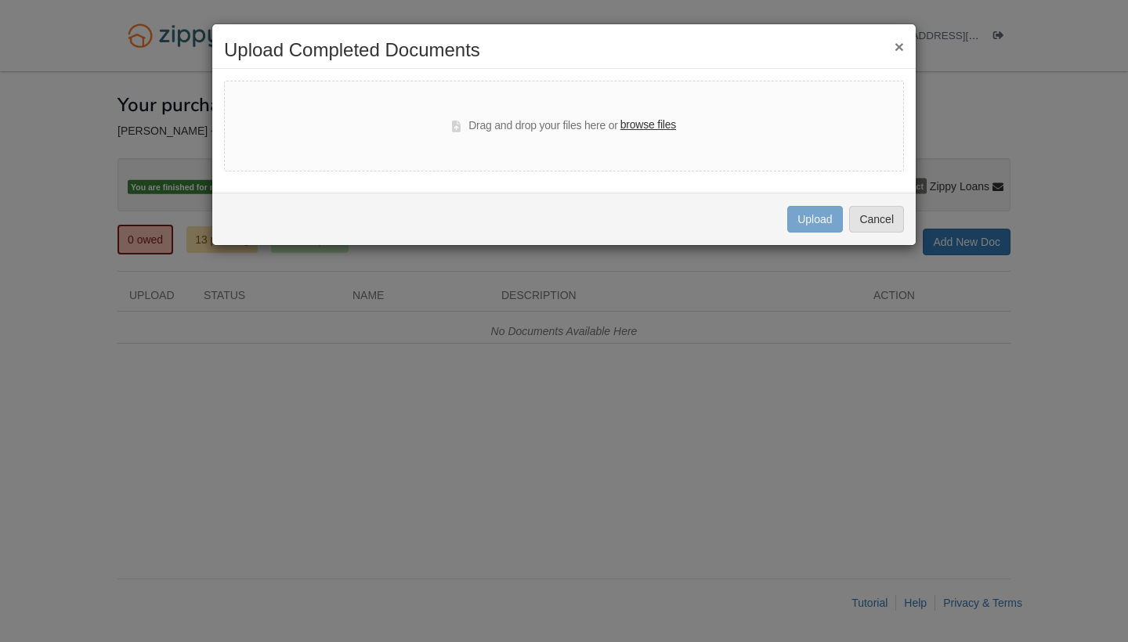
click at [896, 45] on button "×" at bounding box center [899, 46] width 9 height 16
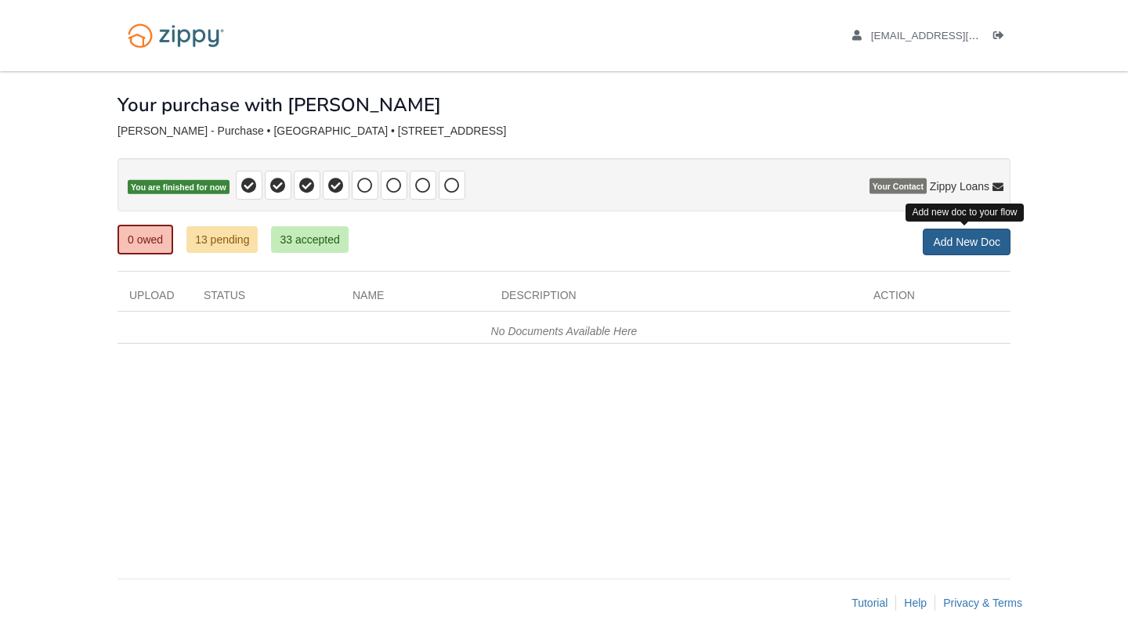
click at [964, 243] on link "Add New Doc" at bounding box center [967, 242] width 88 height 27
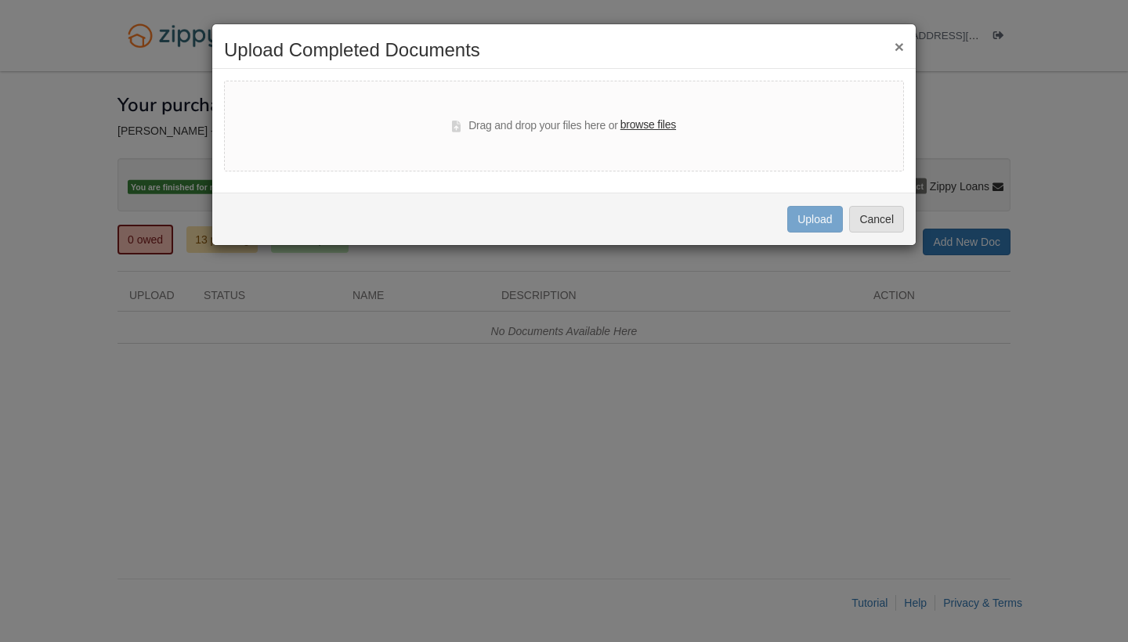
click at [667, 132] on label "browse files" at bounding box center [648, 125] width 56 height 17
click at [0, 0] on input "browse files" at bounding box center [0, 0] width 0 height 0
select select "****"
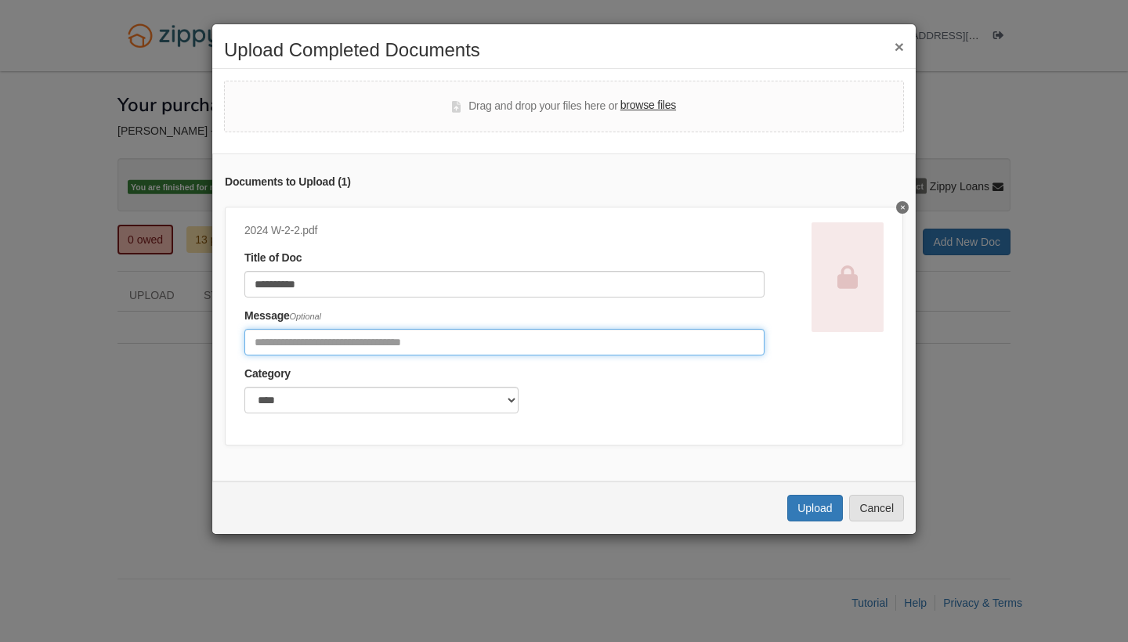
click at [476, 340] on input "Include any comments on this document" at bounding box center [504, 342] width 520 height 27
type input "**********"
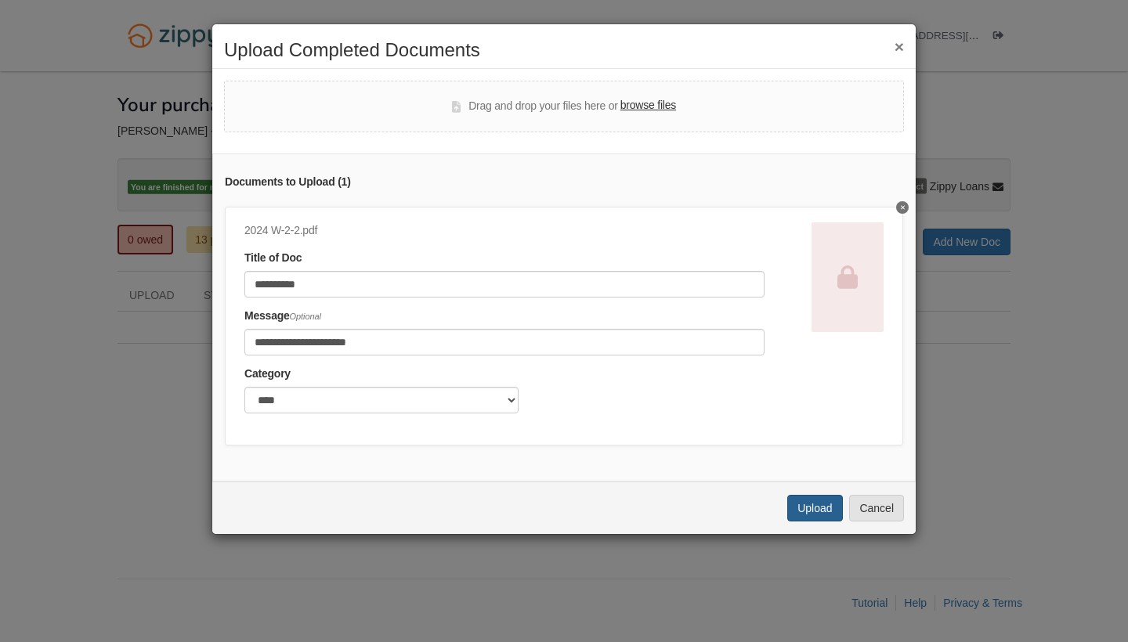
click at [809, 520] on button "Upload" at bounding box center [814, 508] width 55 height 27
